Goal: Information Seeking & Learning: Learn about a topic

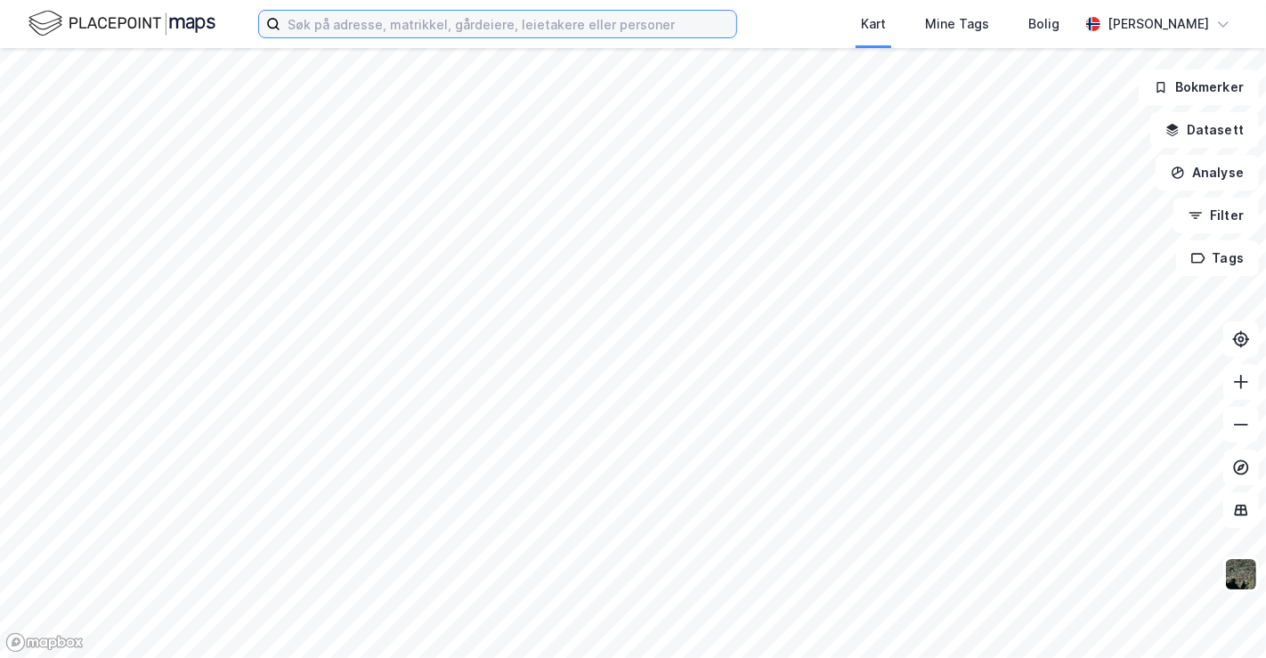
click at [469, 31] on input at bounding box center [508, 24] width 456 height 27
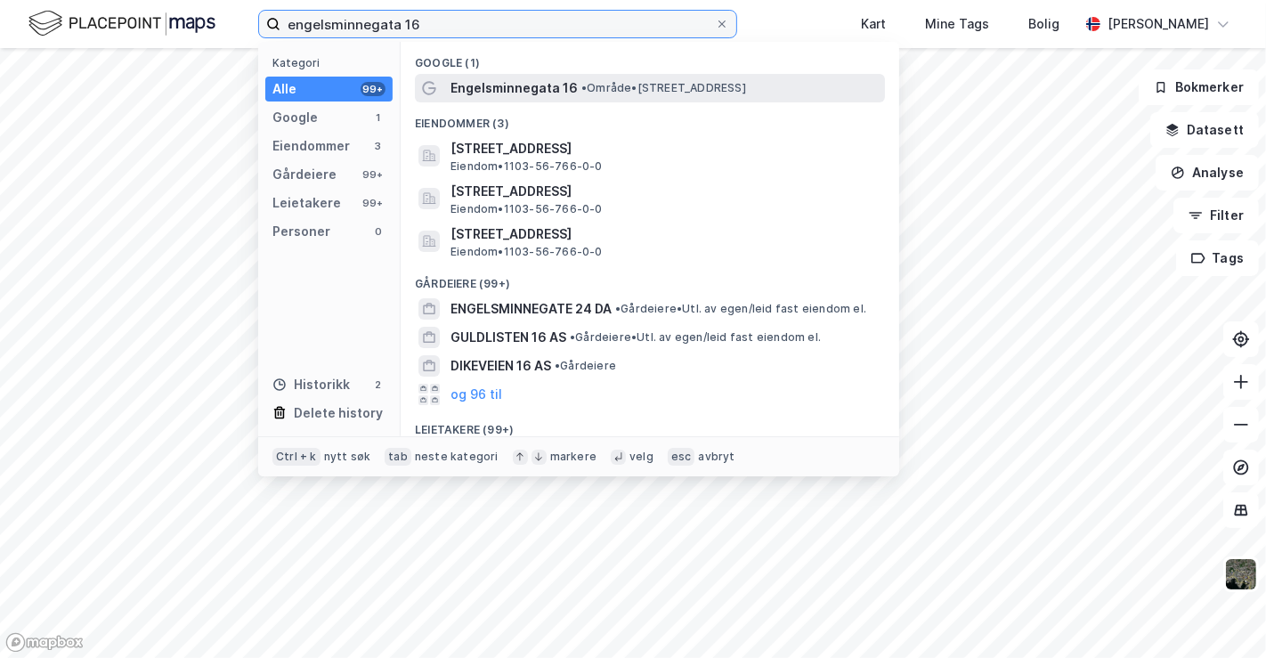
type input "engelsminnegata 16"
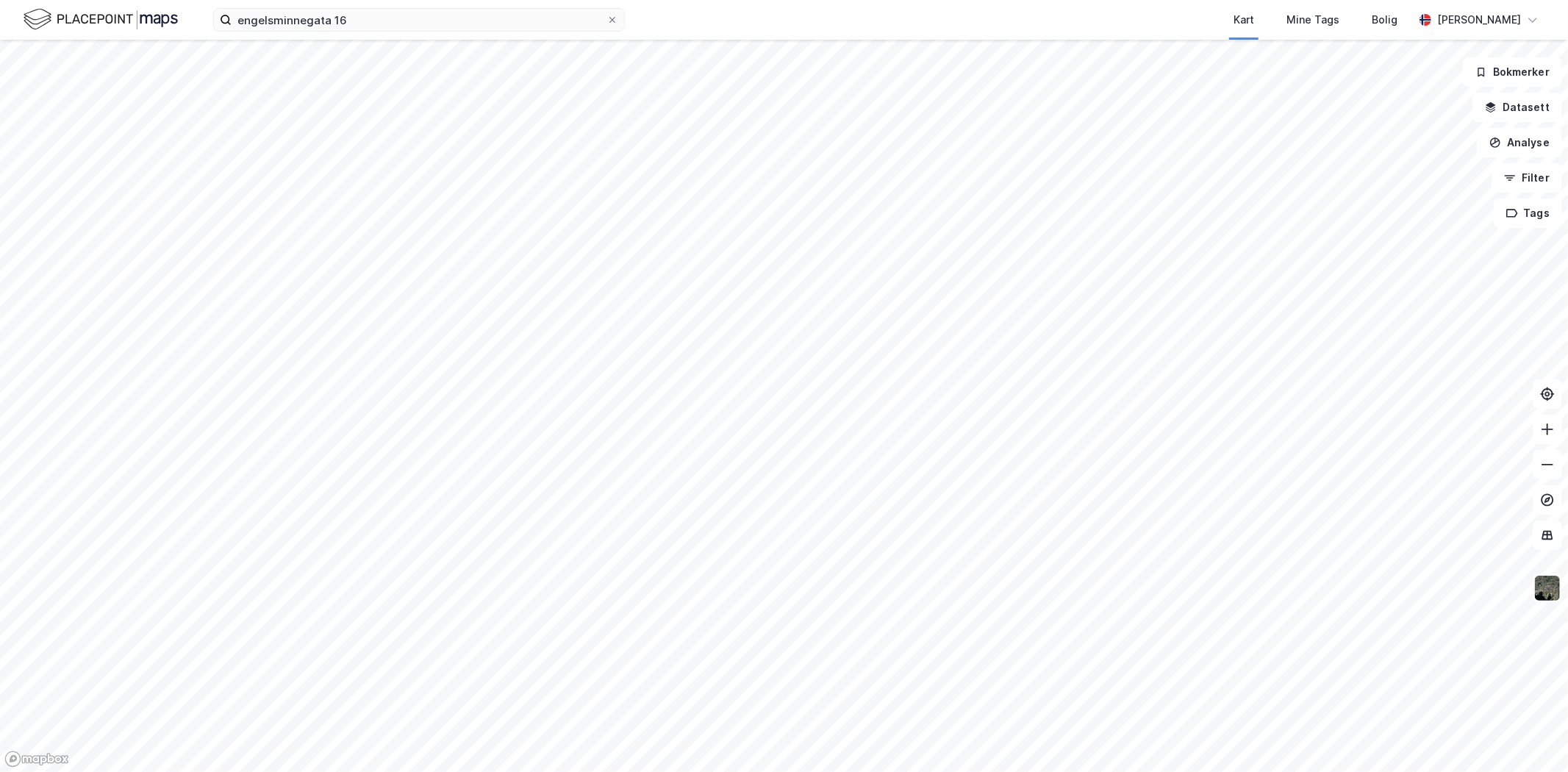
click at [1045, 542] on img at bounding box center [1547, 588] width 28 height 28
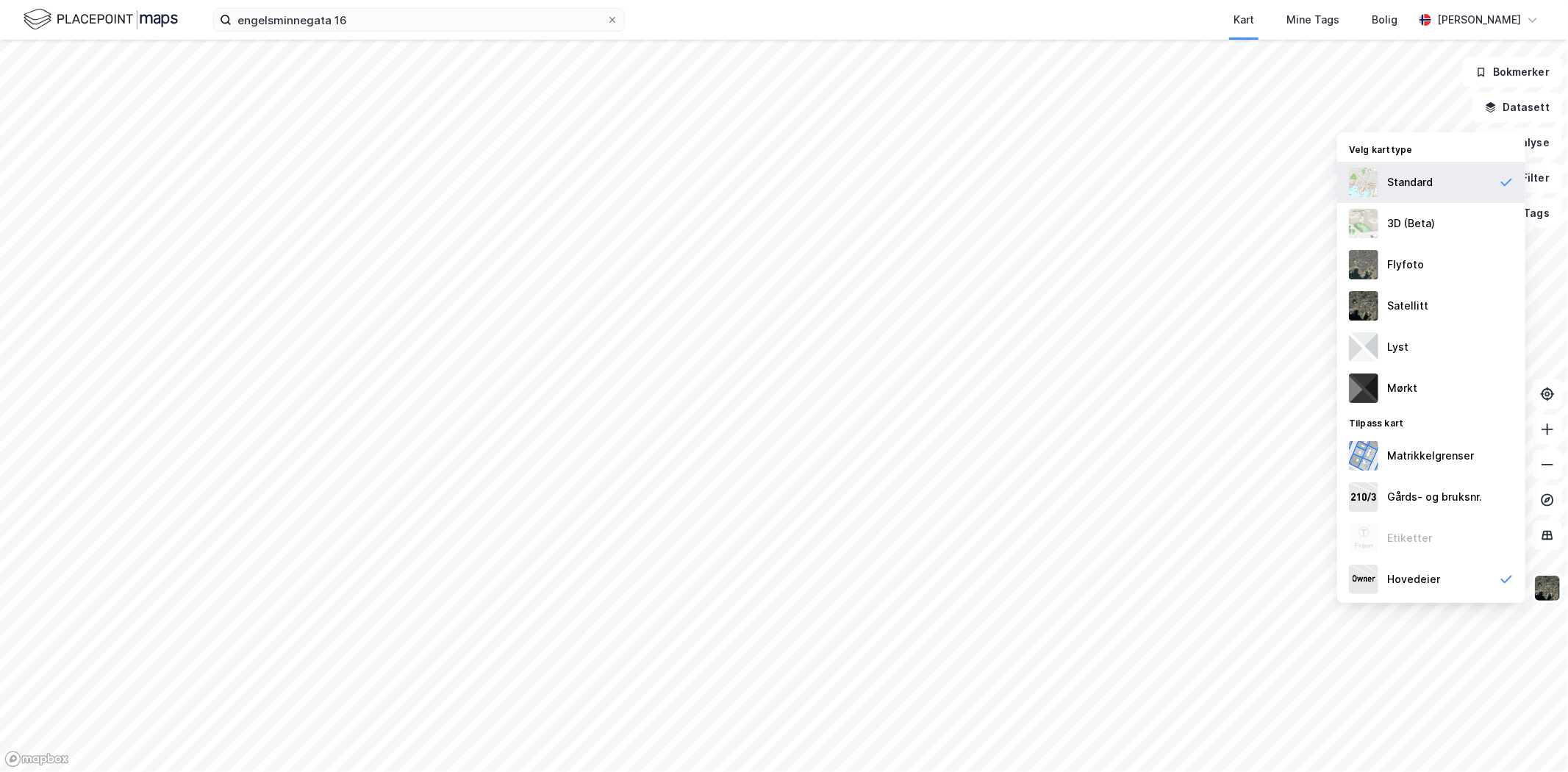
click at [1045, 178] on div "Standard" at bounding box center [1431, 182] width 188 height 41
click at [1045, 542] on div "Hovedeier" at bounding box center [1414, 579] width 53 height 17
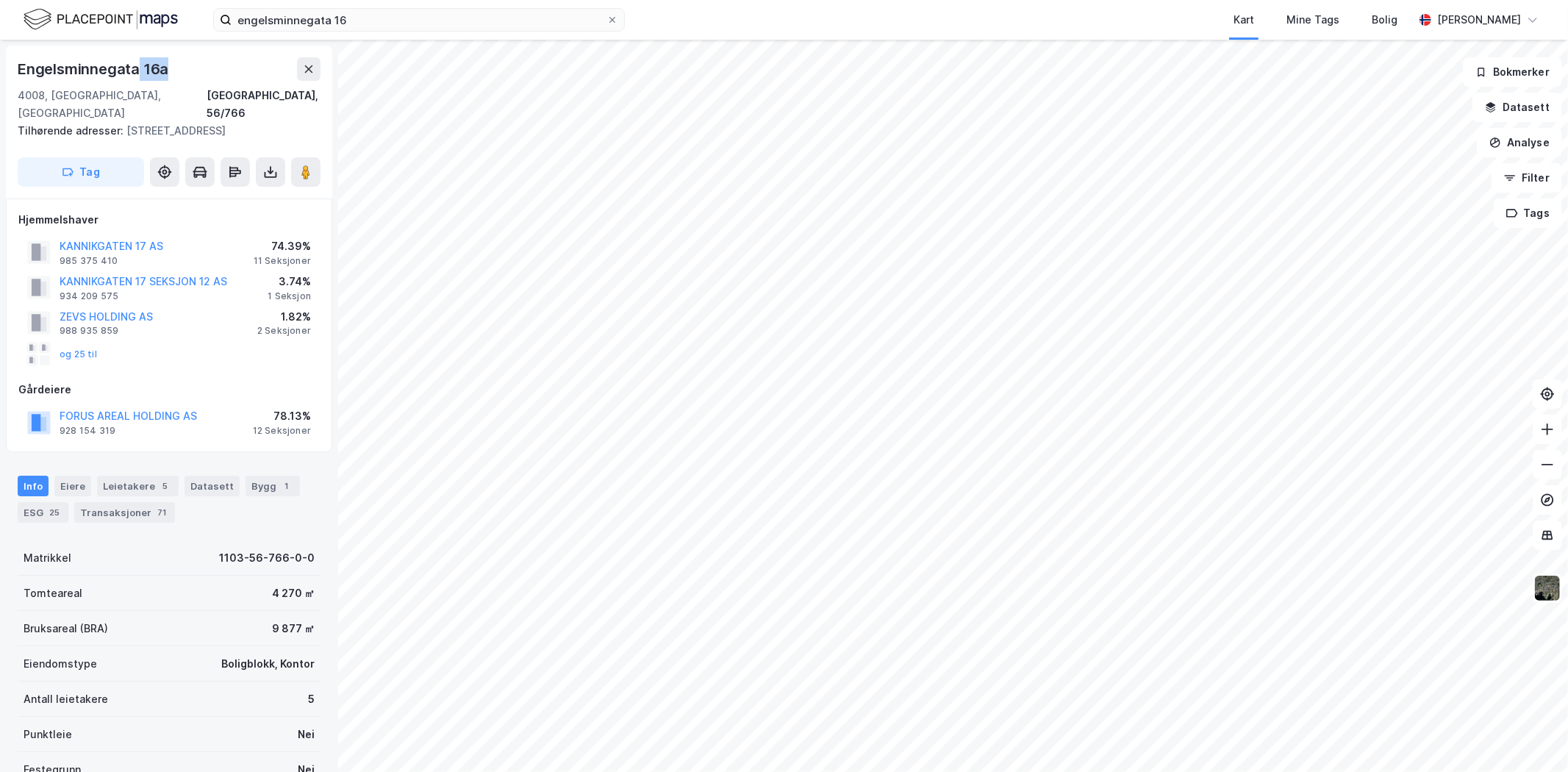
click at [137, 62] on div "Engelsminnegata 16a" at bounding box center [168, 69] width 303 height 23
